Goal: Information Seeking & Learning: Learn about a topic

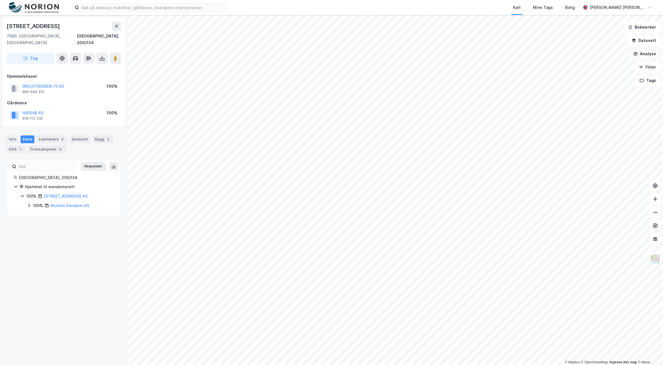
click at [651, 56] on button "Analyse" at bounding box center [645, 53] width 32 height 11
click at [590, 66] on div "Tegn område" at bounding box center [596, 65] width 48 height 5
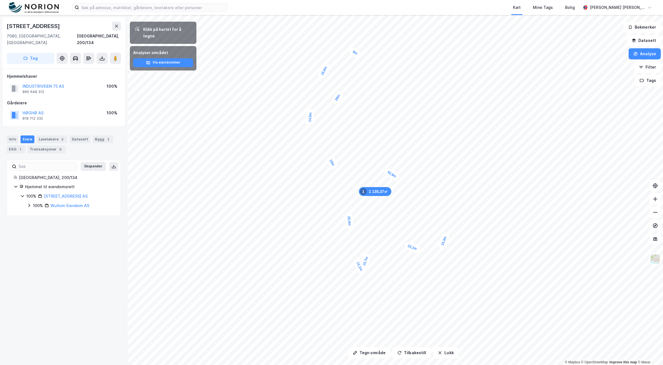
click at [28, 335] on div "[STREET_ADDRESS], 200/134 Tag Hjemmelshaver INDUSTRIVEIEN 75 AS 890 648 312 100…" at bounding box center [64, 190] width 128 height 350
click at [647, 54] on button "Analyse" at bounding box center [645, 53] width 32 height 11
click at [590, 65] on div "Tegn område" at bounding box center [596, 65] width 48 height 5
